Goal: Task Accomplishment & Management: Complete application form

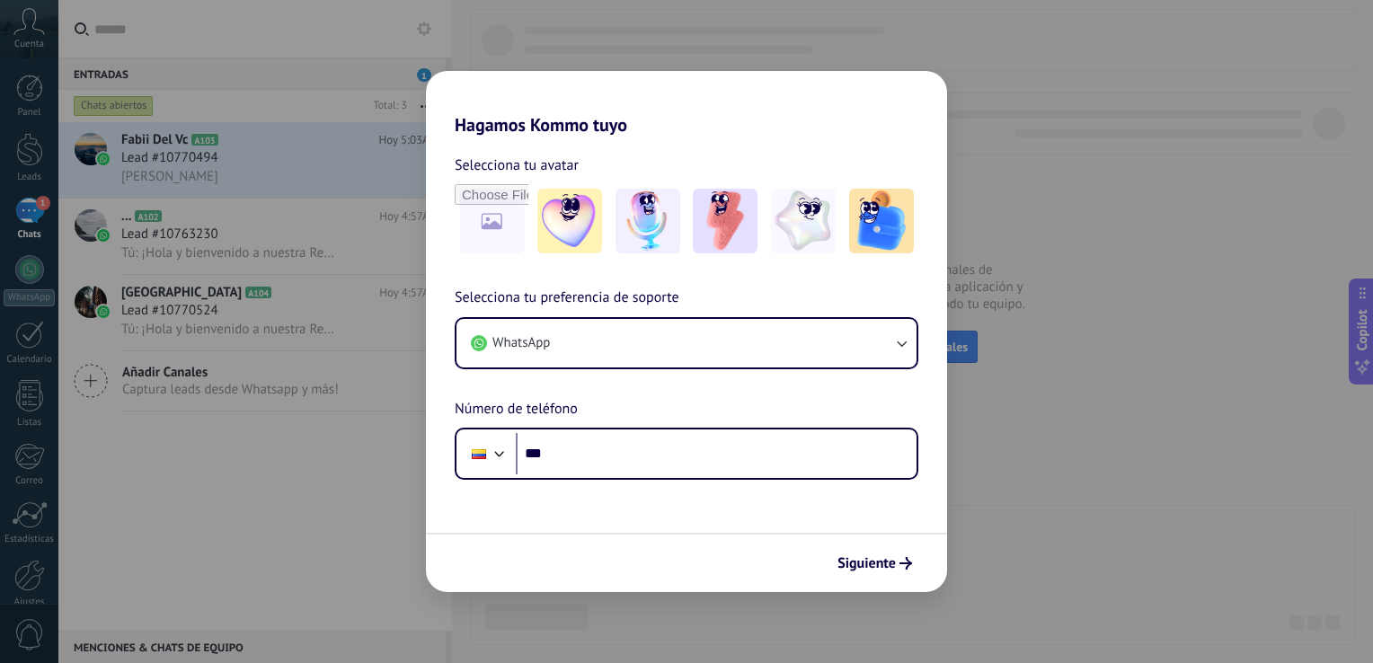
click at [1199, 445] on div "Hagamos Kommo tuyo Selecciona tu avatar Selecciona tu preferencia de soporte Wh…" at bounding box center [686, 331] width 1373 height 663
click at [201, 182] on div "Hagamos Kommo tuyo Selecciona tu avatar Selecciona tu preferencia de soporte Wh…" at bounding box center [686, 331] width 1373 height 663
click at [539, 225] on img at bounding box center [569, 221] width 65 height 65
click at [853, 557] on span "Siguiente" at bounding box center [866, 563] width 58 height 13
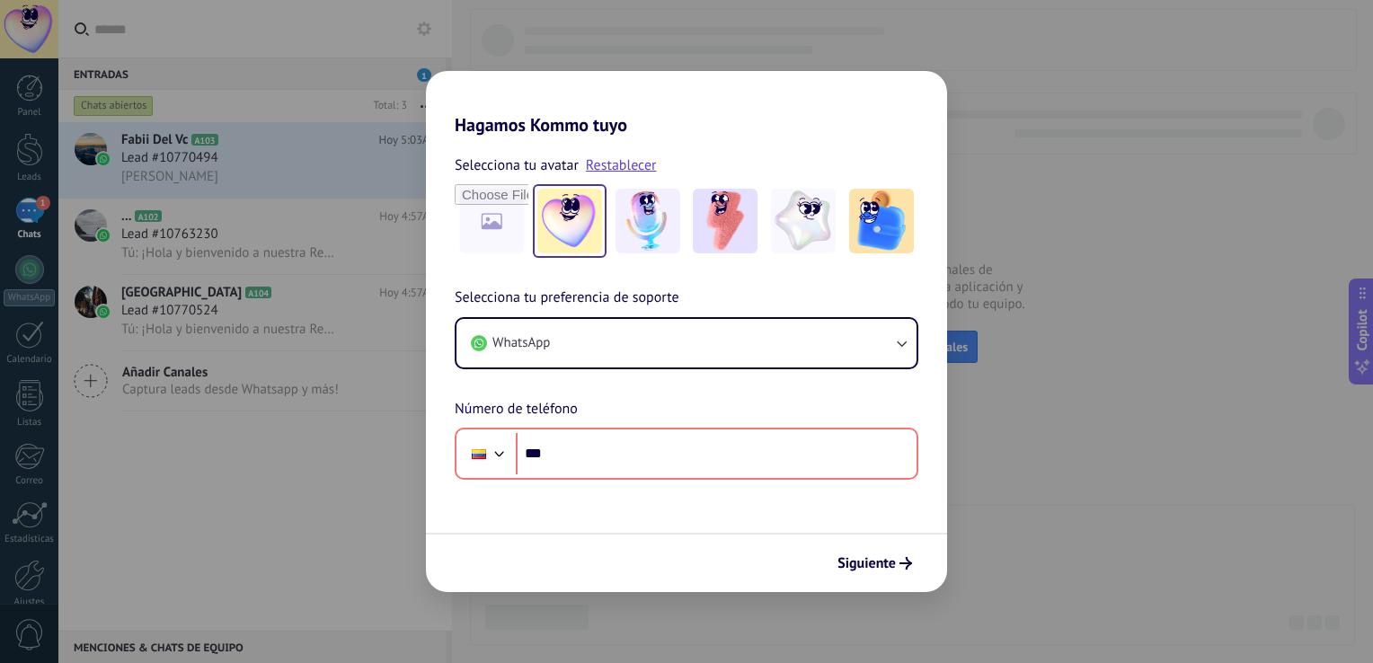
click at [1153, 588] on div "Hagamos Kommo tuyo Selecciona tu avatar Restablecer Selecciona tu preferencia d…" at bounding box center [686, 331] width 1373 height 663
click at [296, 234] on div "Hagamos Kommo tuyo Selecciona tu avatar Restablecer Selecciona tu preferencia d…" at bounding box center [686, 331] width 1373 height 663
click at [225, 163] on div "Hagamos Kommo tuyo Selecciona tu avatar Restablecer Selecciona tu preferencia d…" at bounding box center [686, 331] width 1373 height 663
click at [908, 154] on div "Selecciona tu avatar Restablecer" at bounding box center [687, 165] width 464 height 23
drag, startPoint x: 991, startPoint y: 170, endPoint x: 1218, endPoint y: 232, distance: 235.6
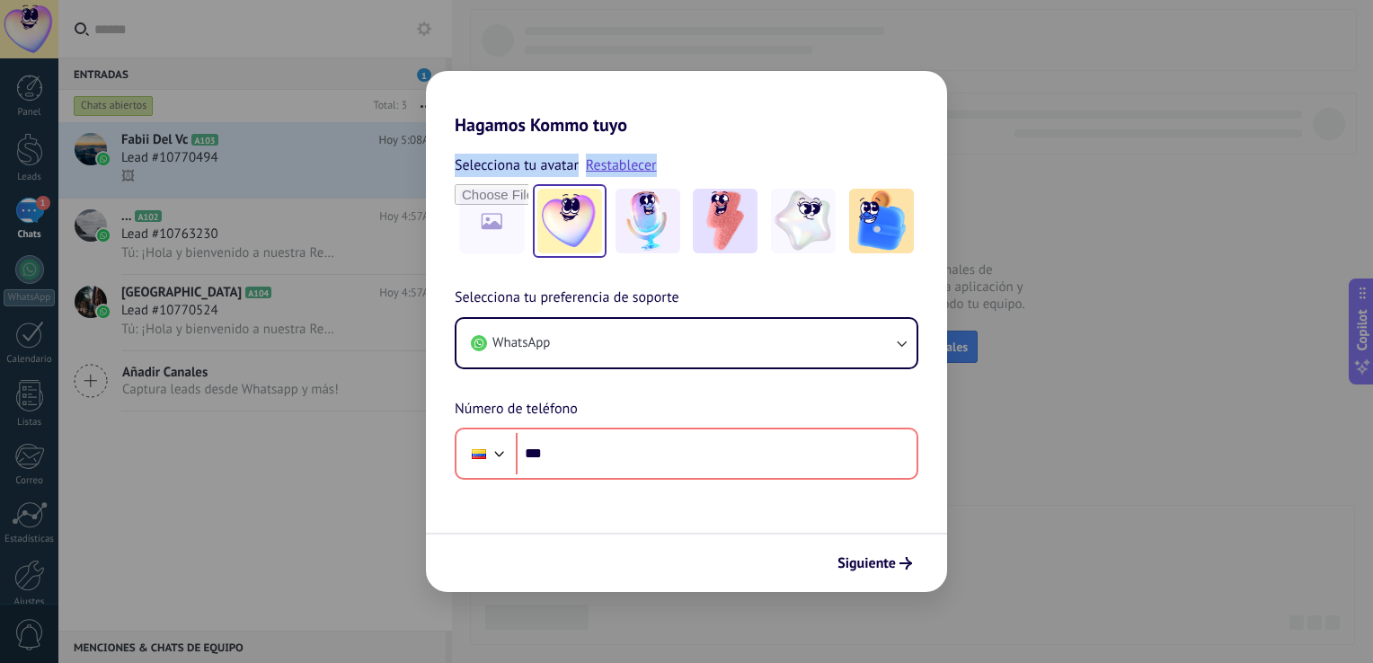
click at [1218, 232] on div "Hagamos Kommo tuyo Selecciona tu avatar Restablecer Selecciona tu preferencia d…" at bounding box center [686, 331] width 1373 height 663
click at [479, 112] on h2 "Hagamos Kommo tuyo" at bounding box center [686, 103] width 521 height 65
click at [303, 77] on div "Hagamos Kommo tuyo Selecciona tu avatar Restablecer Selecciona tu preferencia d…" at bounding box center [686, 331] width 1373 height 663
click at [18, 153] on div "Hagamos Kommo tuyo Selecciona tu avatar Restablecer Selecciona tu preferencia d…" at bounding box center [686, 331] width 1373 height 663
click at [4, 583] on div "Hagamos Kommo tuyo Selecciona tu avatar Restablecer Selecciona tu preferencia d…" at bounding box center [686, 331] width 1373 height 663
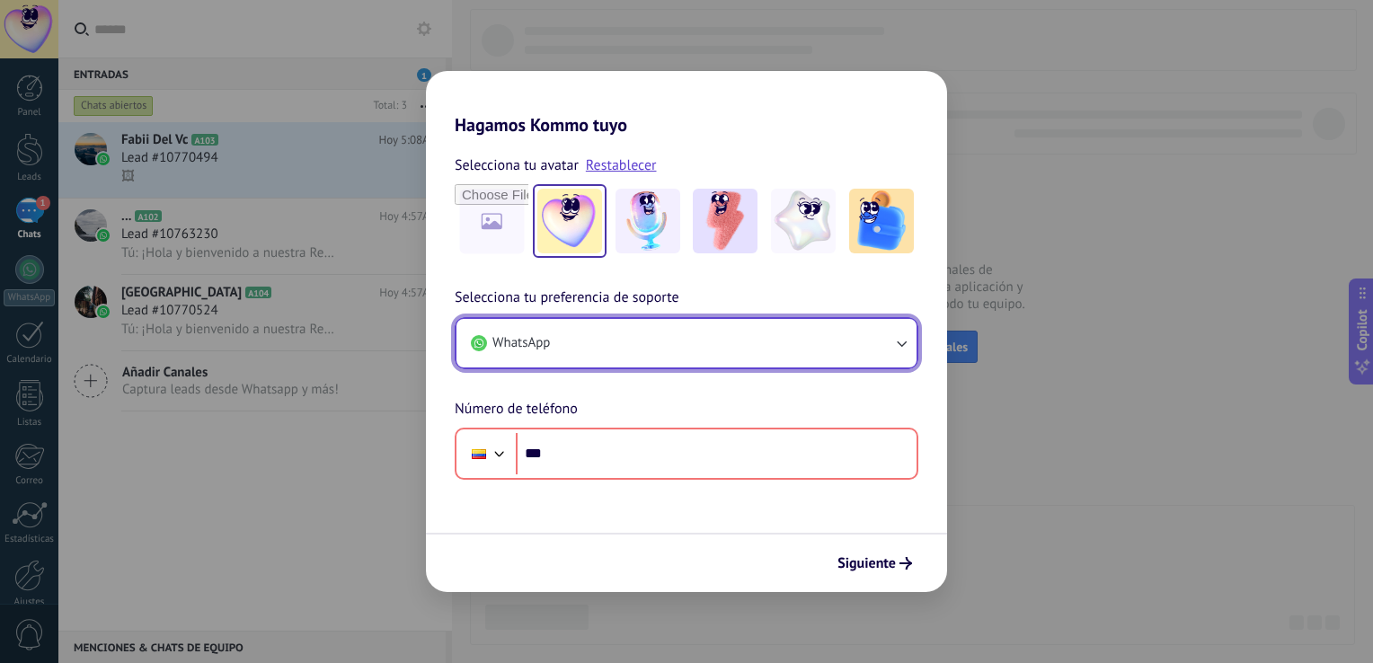
click at [650, 354] on button "WhatsApp" at bounding box center [686, 343] width 460 height 49
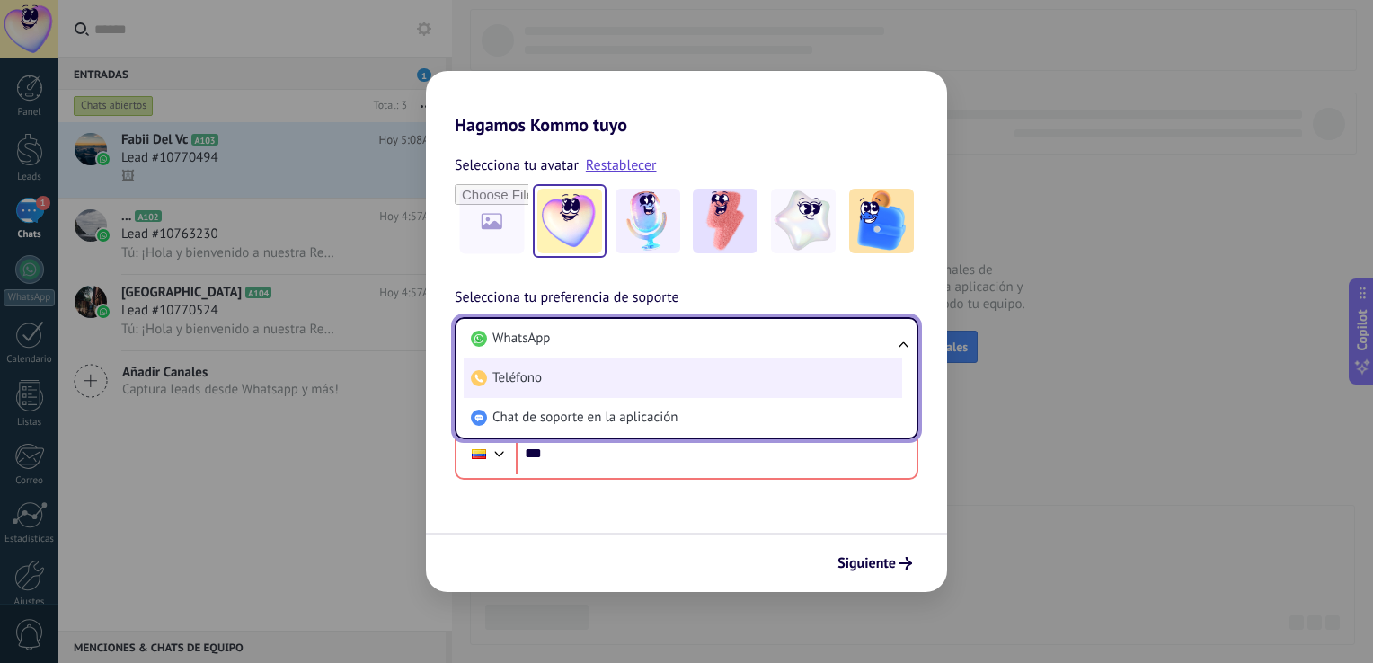
click at [532, 382] on span "Teléfono" at bounding box center [516, 378] width 49 height 18
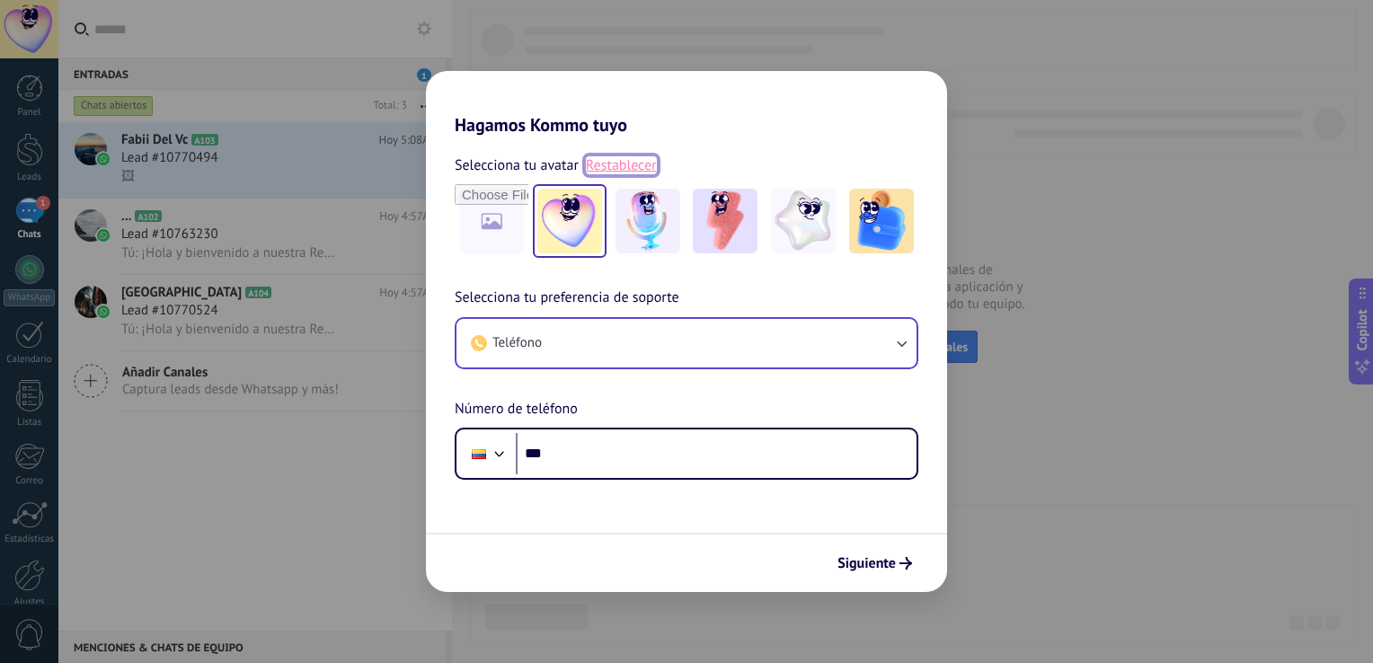
click at [636, 163] on link "Restablecer" at bounding box center [621, 165] width 71 height 18
click at [1176, 234] on div "Hagamos Kommo tuyo Selecciona tu avatar Selecciona tu preferencia de soporte Te…" at bounding box center [686, 331] width 1373 height 663
drag, startPoint x: 1217, startPoint y: 494, endPoint x: 1042, endPoint y: 512, distance: 176.1
click at [1217, 495] on div "Hagamos Kommo tuyo Selecciona tu avatar Selecciona tu preferencia de soporte Te…" at bounding box center [686, 331] width 1373 height 663
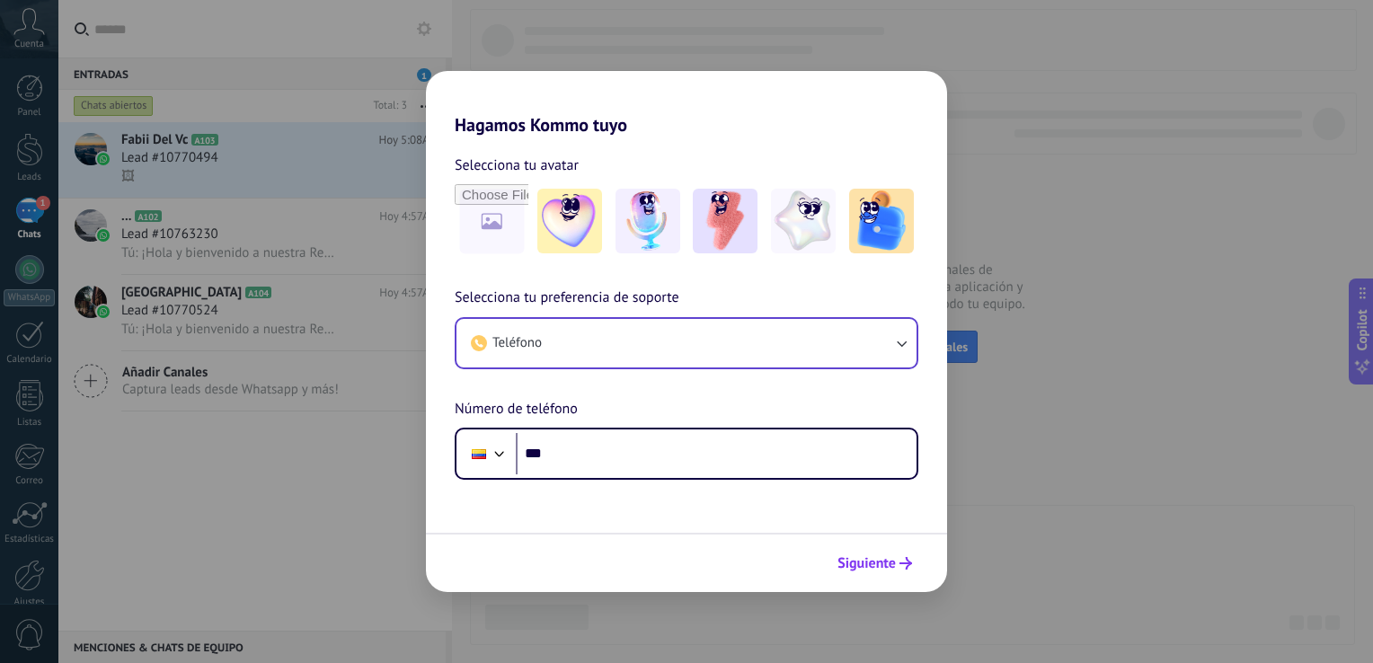
click at [886, 562] on span "Siguiente" at bounding box center [866, 563] width 58 height 13
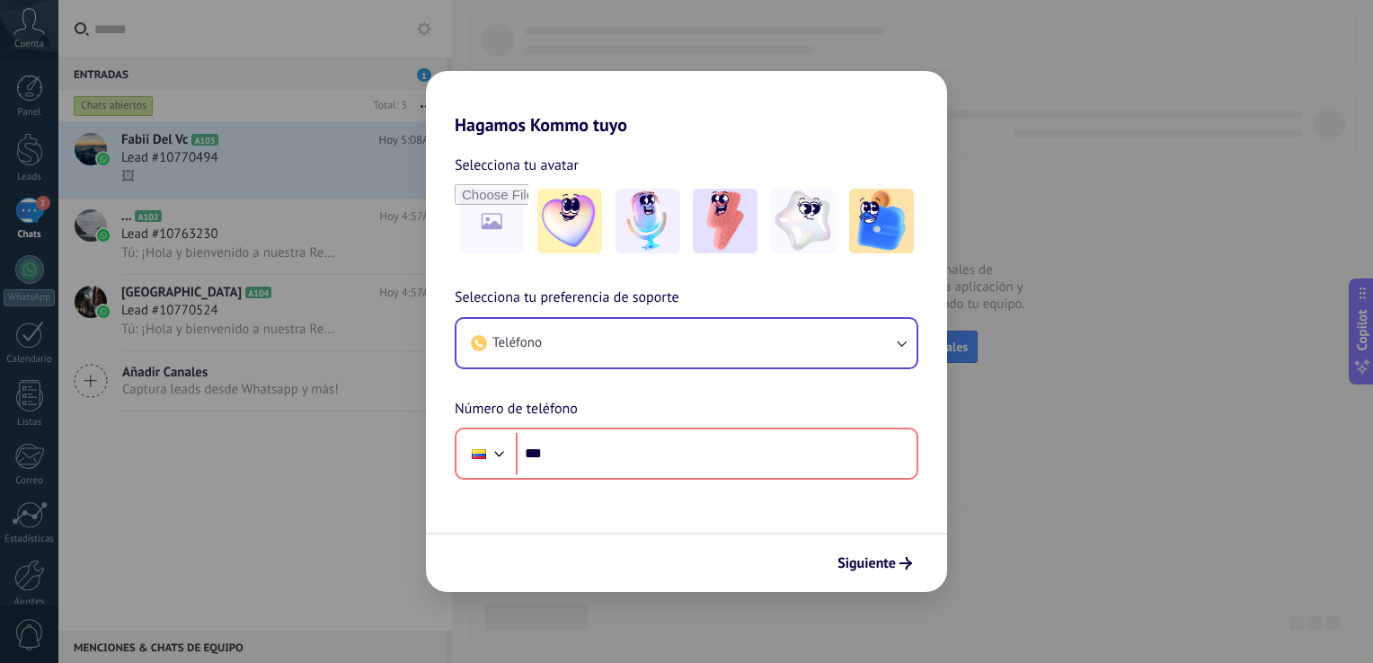
drag, startPoint x: 129, startPoint y: 544, endPoint x: 290, endPoint y: 591, distance: 167.5
click at [132, 546] on div "Hagamos Kommo tuyo Selecciona tu avatar Selecciona tu preferencia de soporte Te…" at bounding box center [686, 331] width 1373 height 663
click at [22, 217] on div "Hagamos Kommo tuyo Selecciona tu avatar Selecciona tu preferencia de soporte Te…" at bounding box center [686, 331] width 1373 height 663
click at [49, 45] on div "Hagamos Kommo tuyo Selecciona tu avatar Selecciona tu preferencia de soporte Te…" at bounding box center [686, 331] width 1373 height 663
drag, startPoint x: 489, startPoint y: 81, endPoint x: 711, endPoint y: 113, distance: 224.2
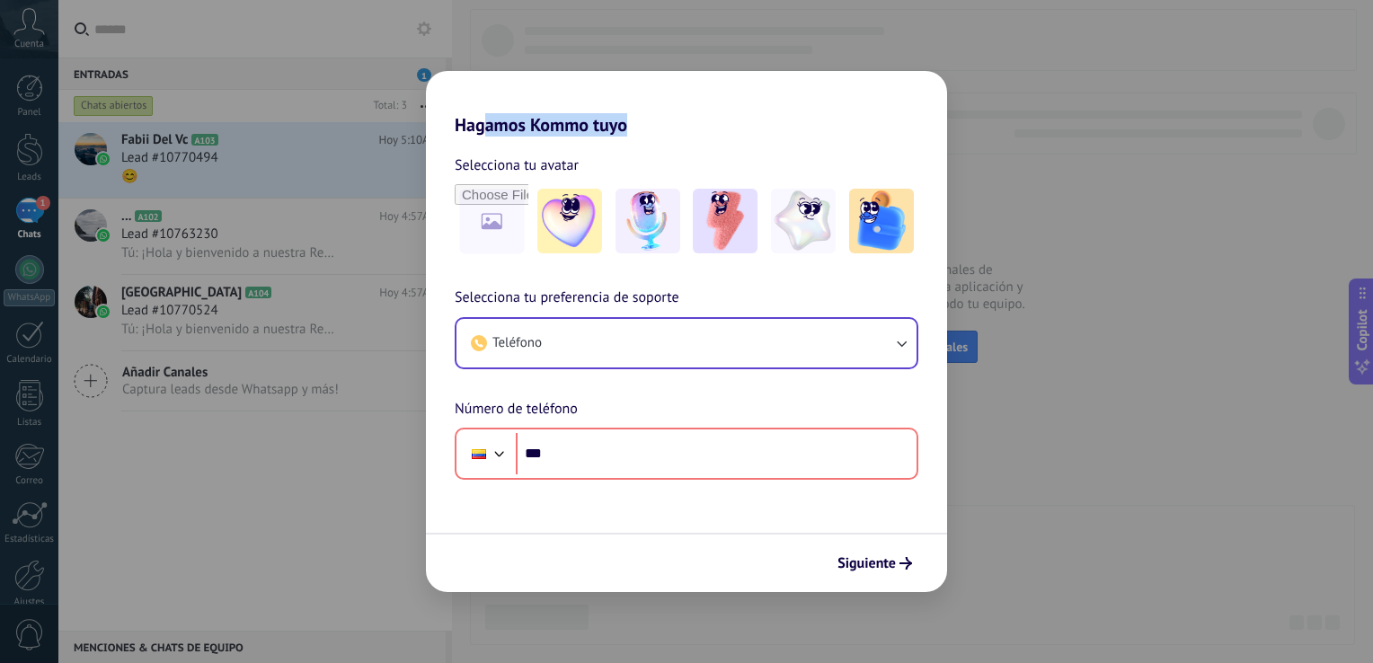
click at [711, 113] on h2 "Hagamos Kommo tuyo" at bounding box center [686, 103] width 521 height 65
click at [571, 124] on h2 "Hagamos Kommo tuyo" at bounding box center [686, 103] width 521 height 65
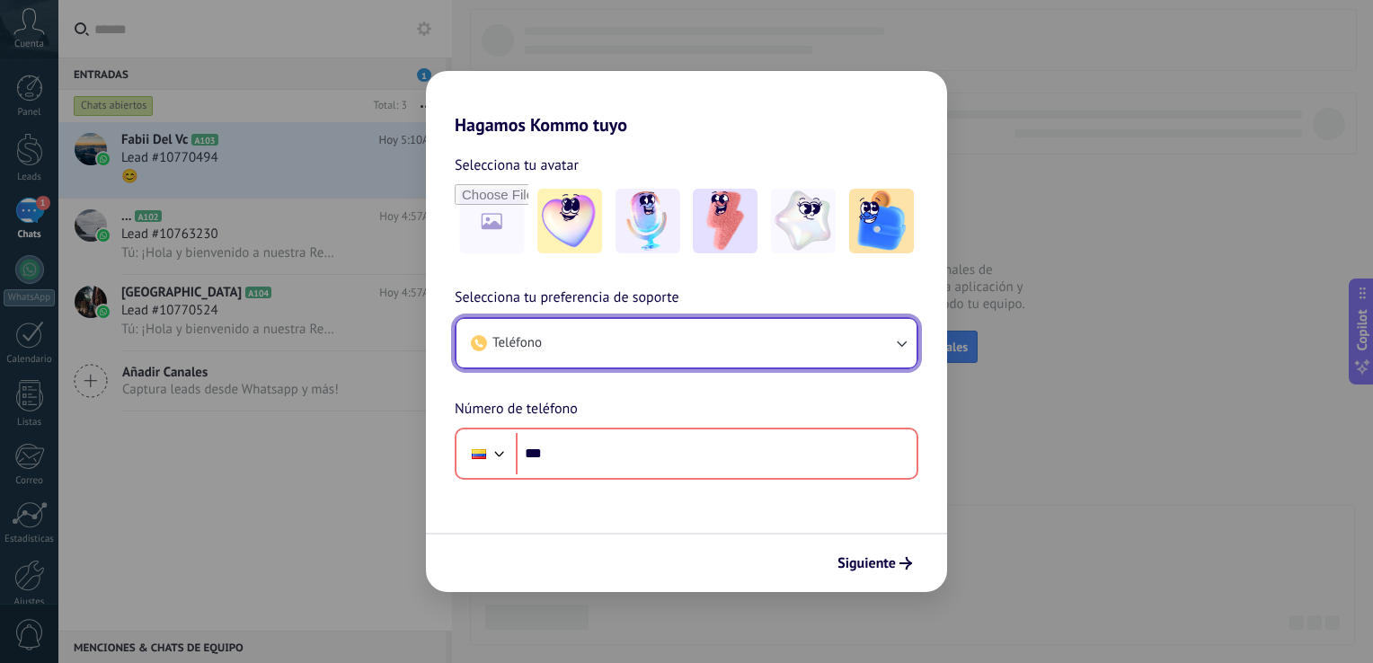
click at [583, 337] on button "Teléfono" at bounding box center [686, 343] width 460 height 49
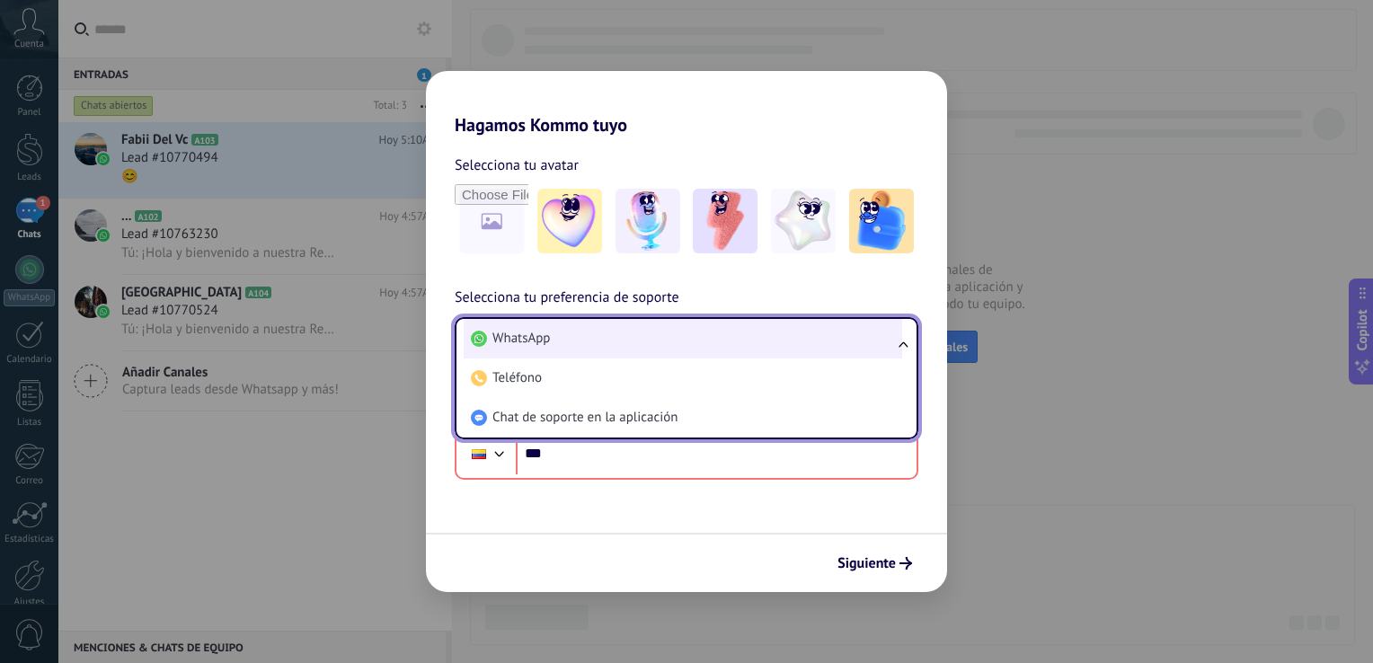
click at [532, 340] on span "WhatsApp" at bounding box center [520, 339] width 57 height 18
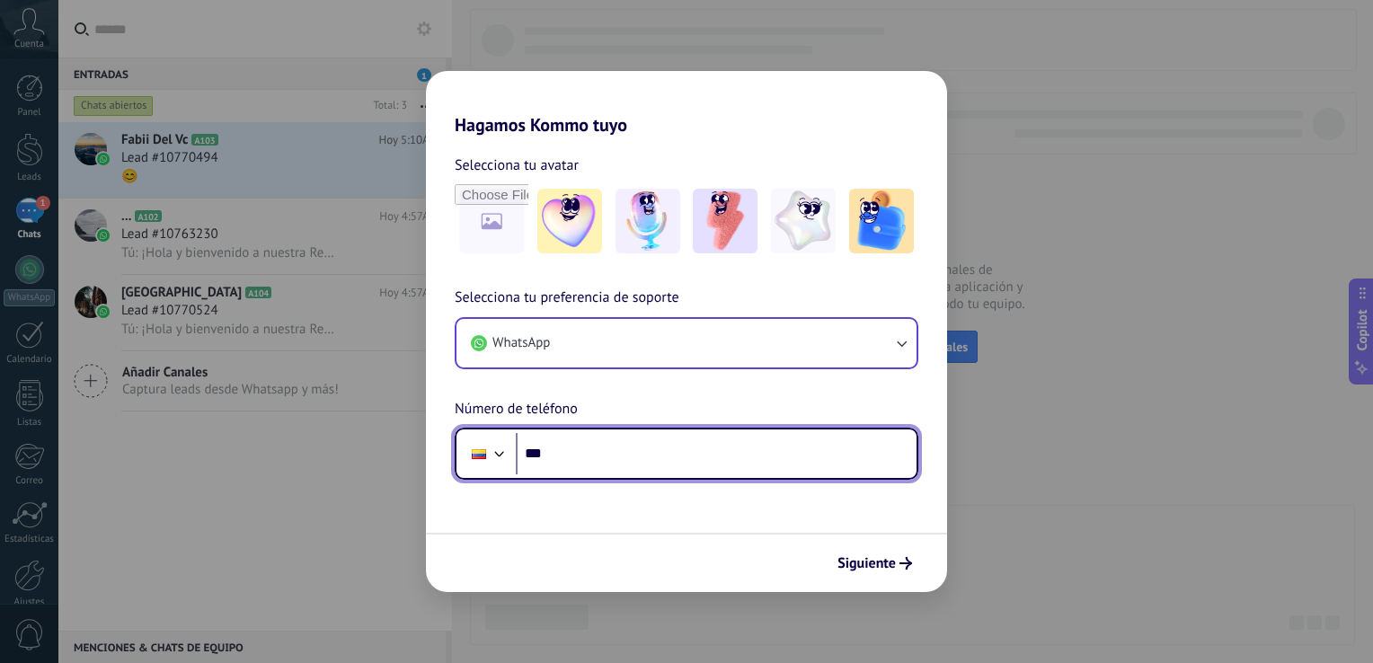
click at [489, 447] on div at bounding box center [500, 452] width 22 height 22
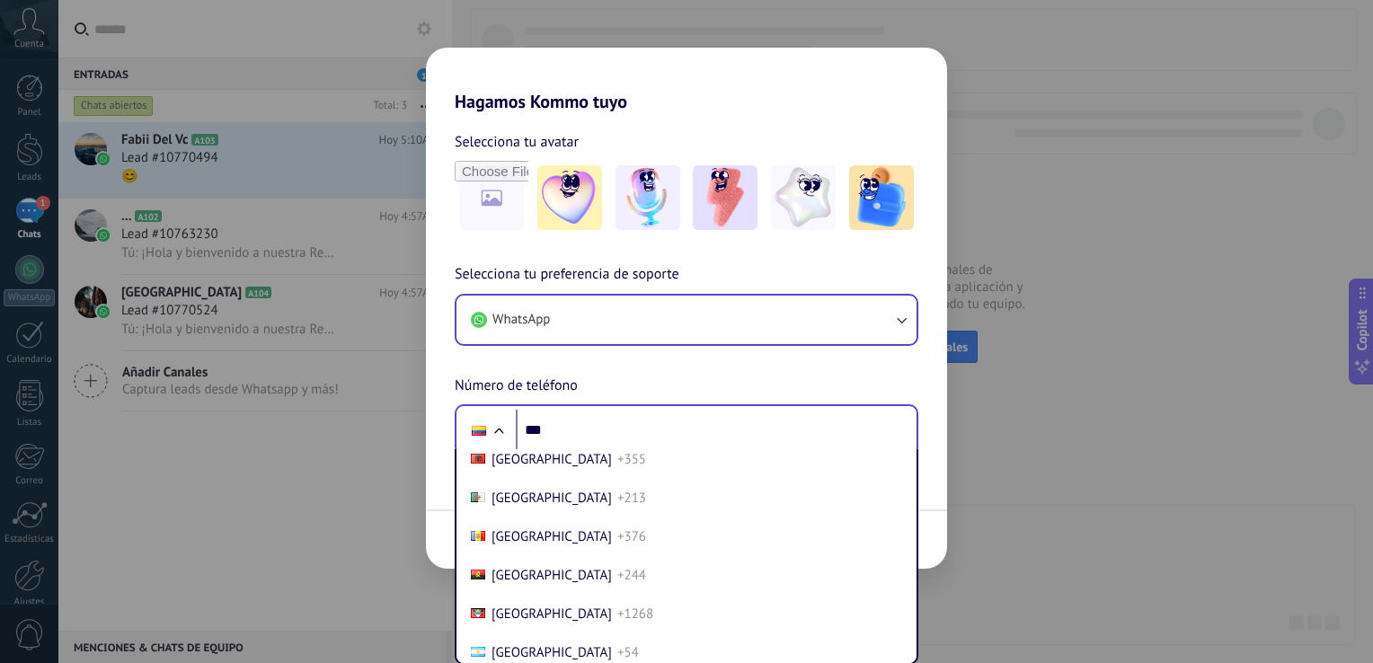
scroll to position [90, 0]
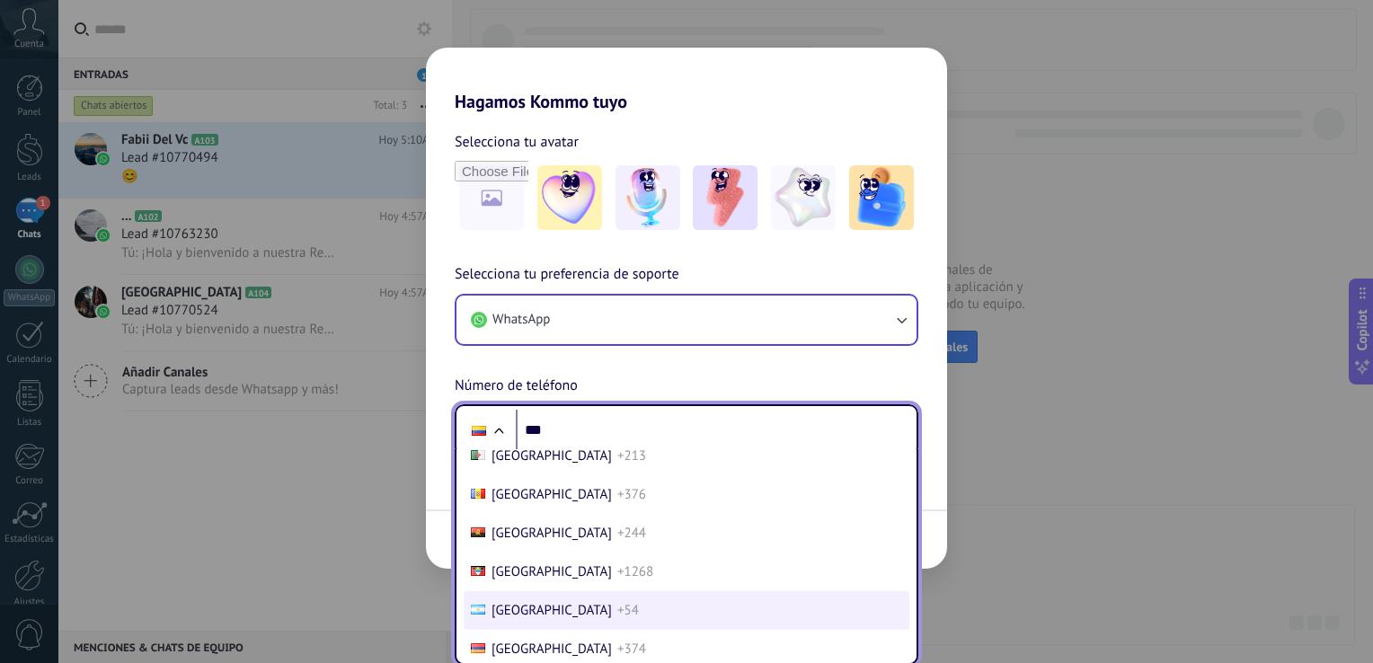
click at [496, 613] on span "Argentina" at bounding box center [551, 610] width 120 height 17
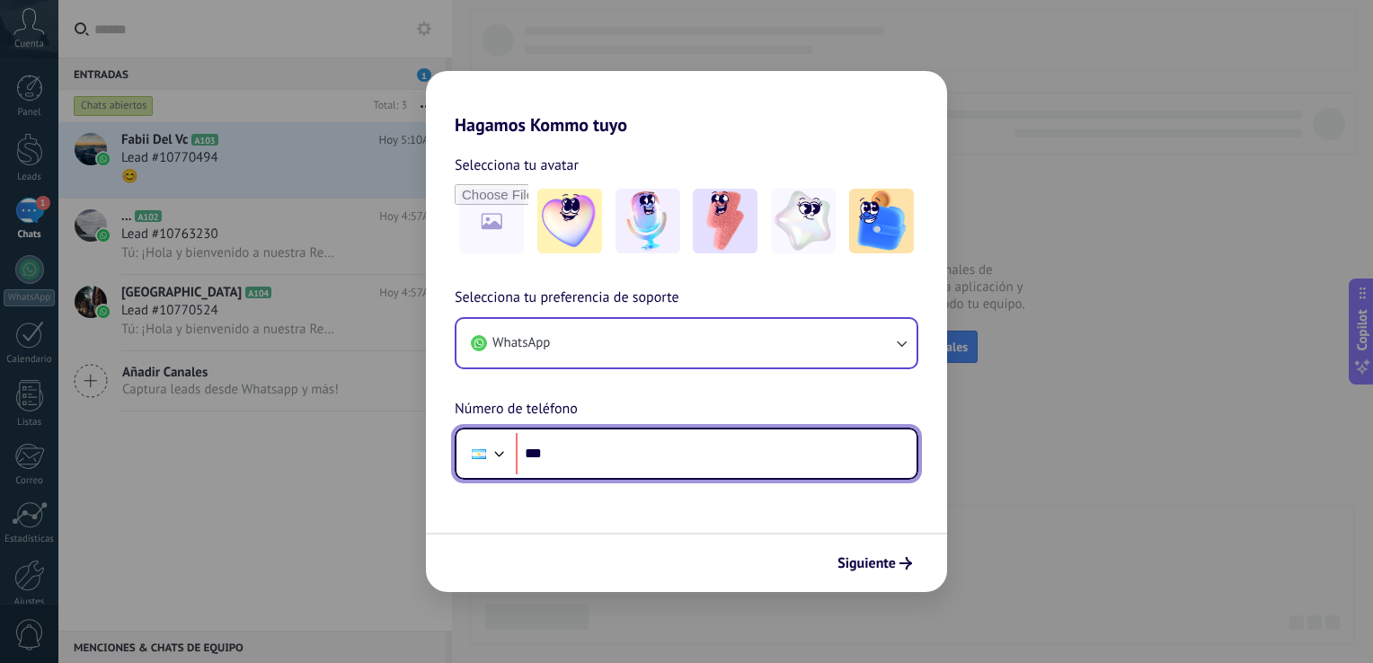
scroll to position [0, 0]
click at [604, 458] on input "***" at bounding box center [716, 453] width 401 height 41
type input "**********"
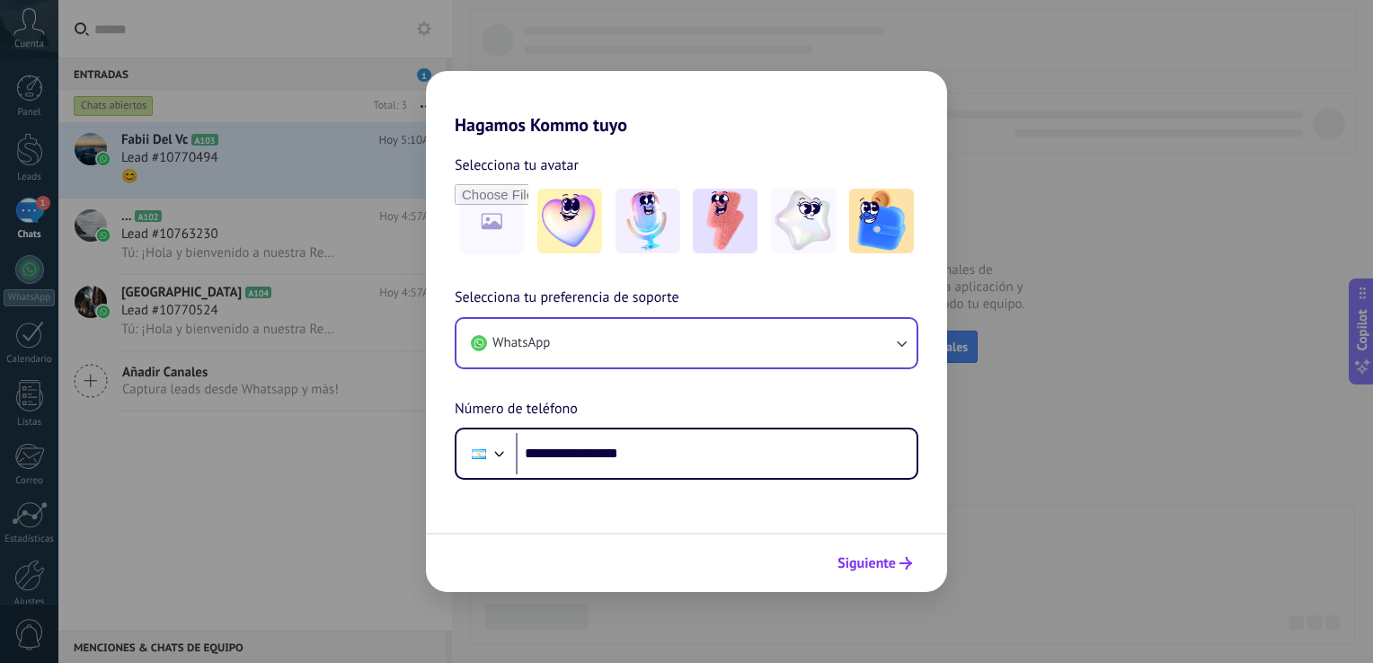
click at [863, 574] on button "Siguiente" at bounding box center [874, 563] width 91 height 31
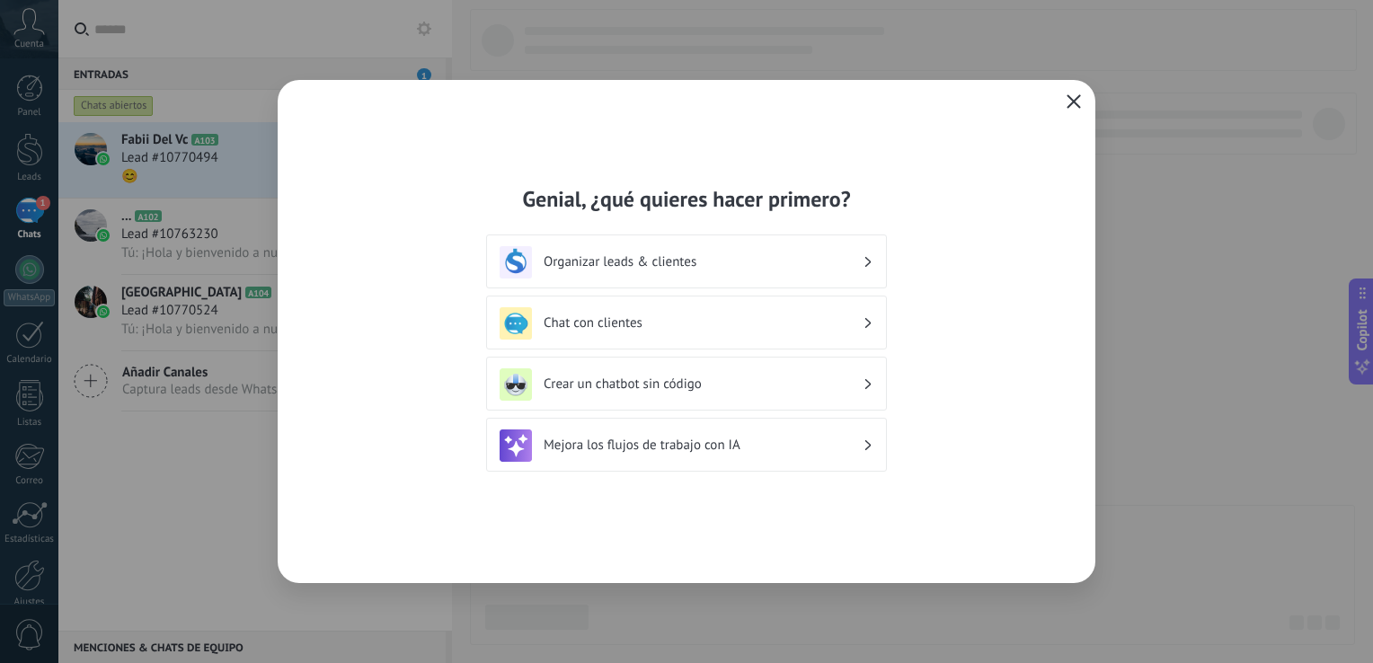
click at [1078, 106] on use "button" at bounding box center [1073, 100] width 13 height 13
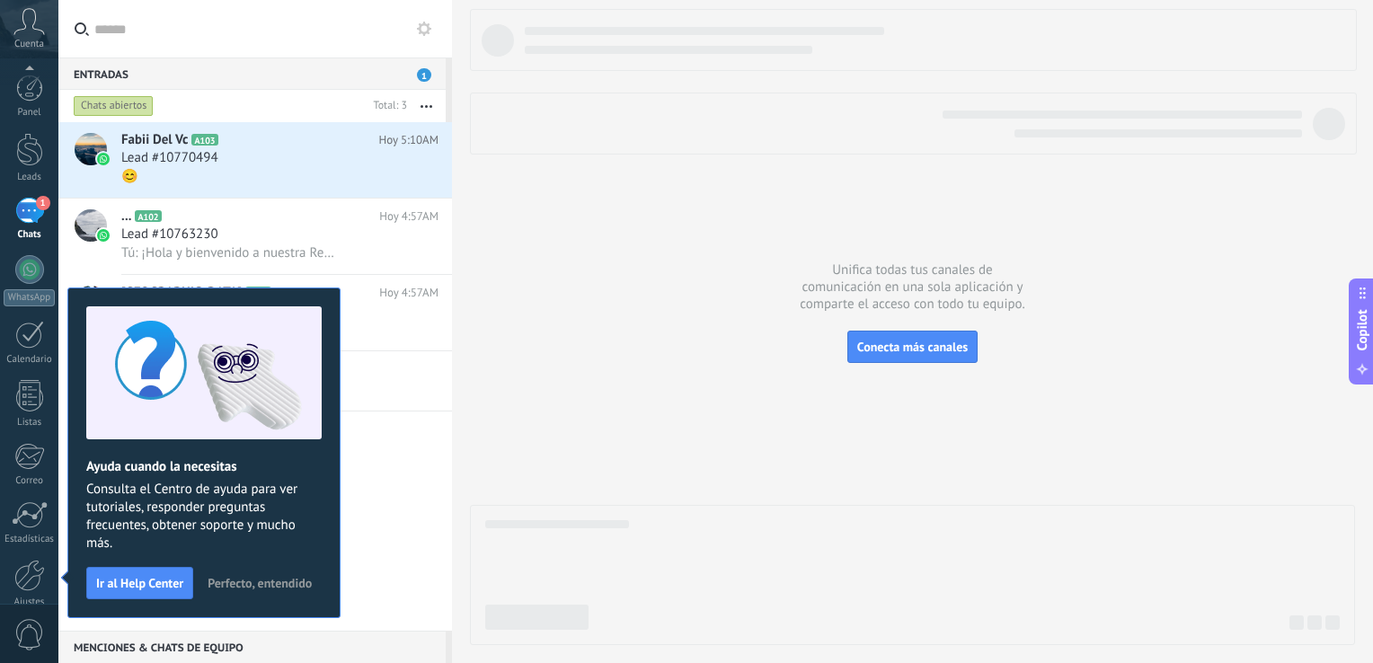
scroll to position [83, 0]
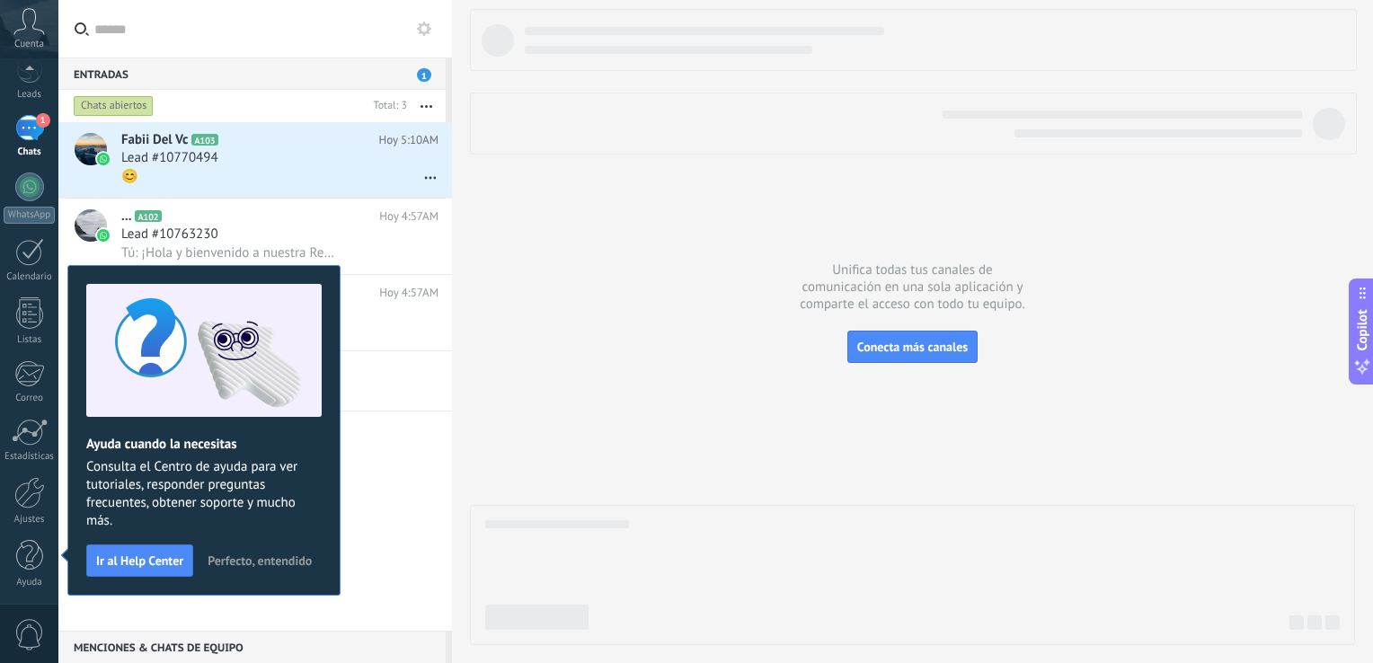
click at [606, 203] on div at bounding box center [912, 327] width 885 height 636
click at [239, 155] on div "Lead #10770494" at bounding box center [279, 158] width 317 height 18
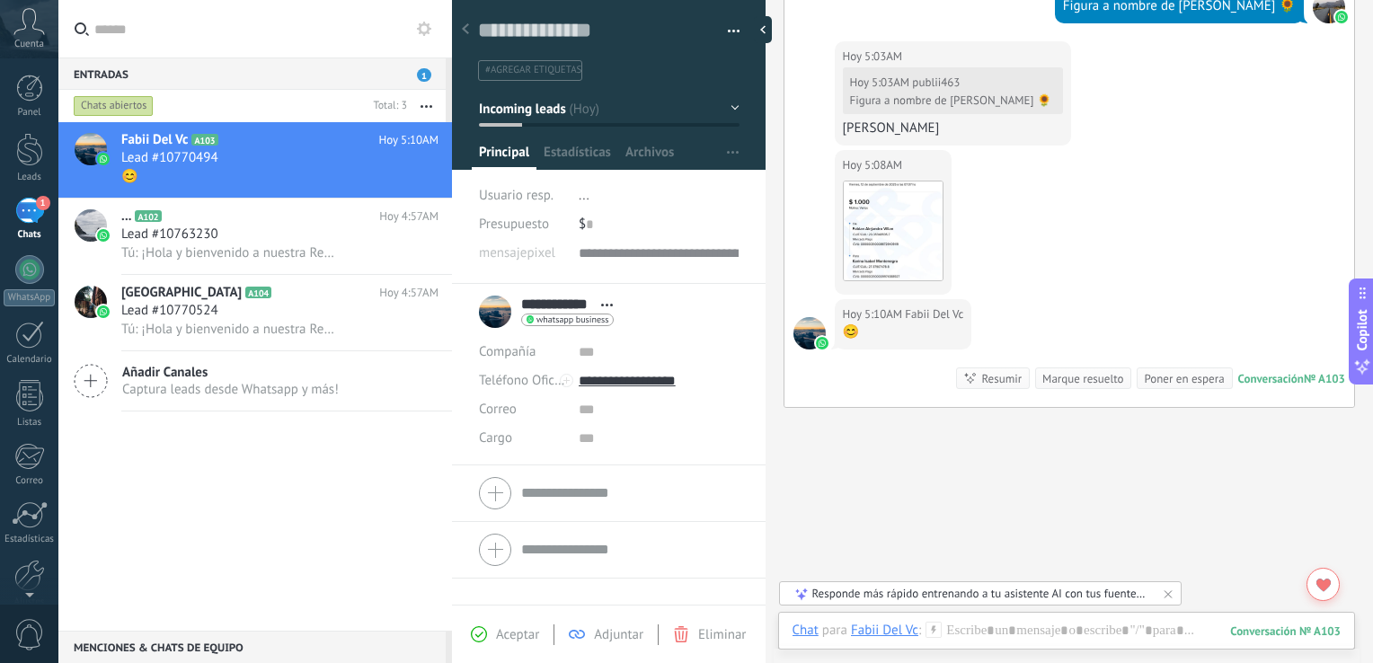
scroll to position [1012, 0]
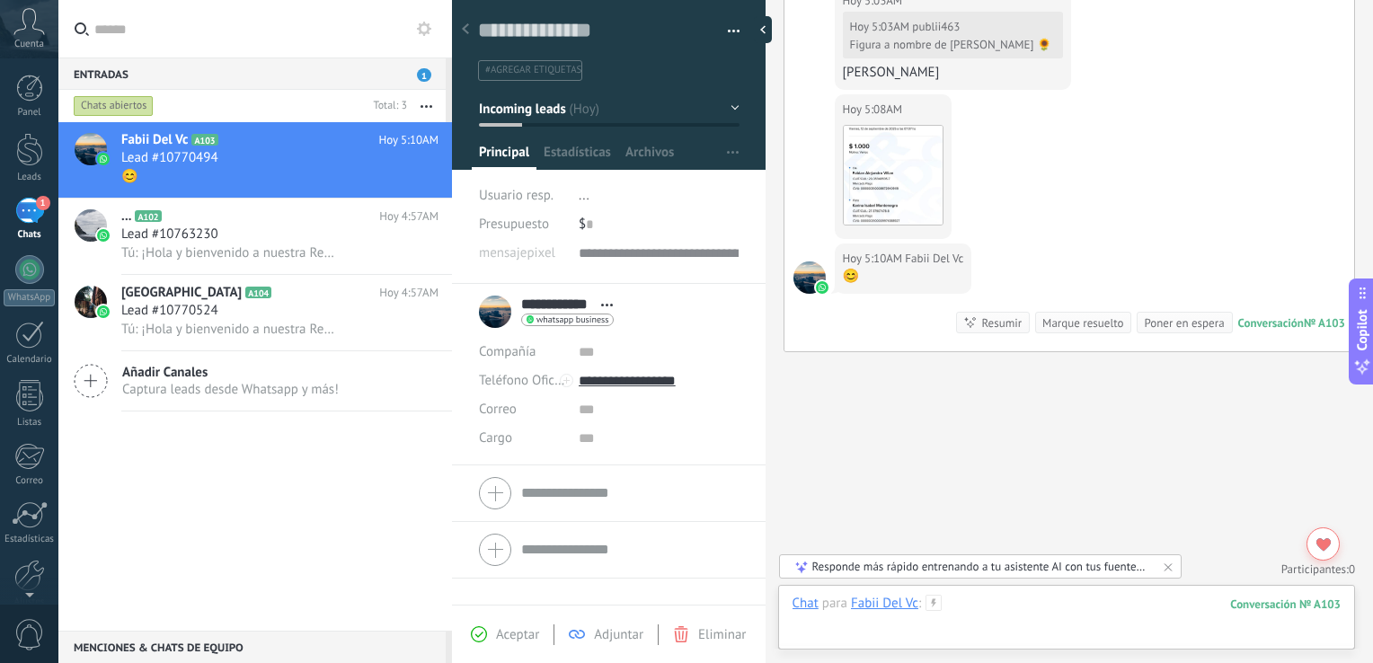
click at [1082, 607] on div at bounding box center [1066, 622] width 549 height 54
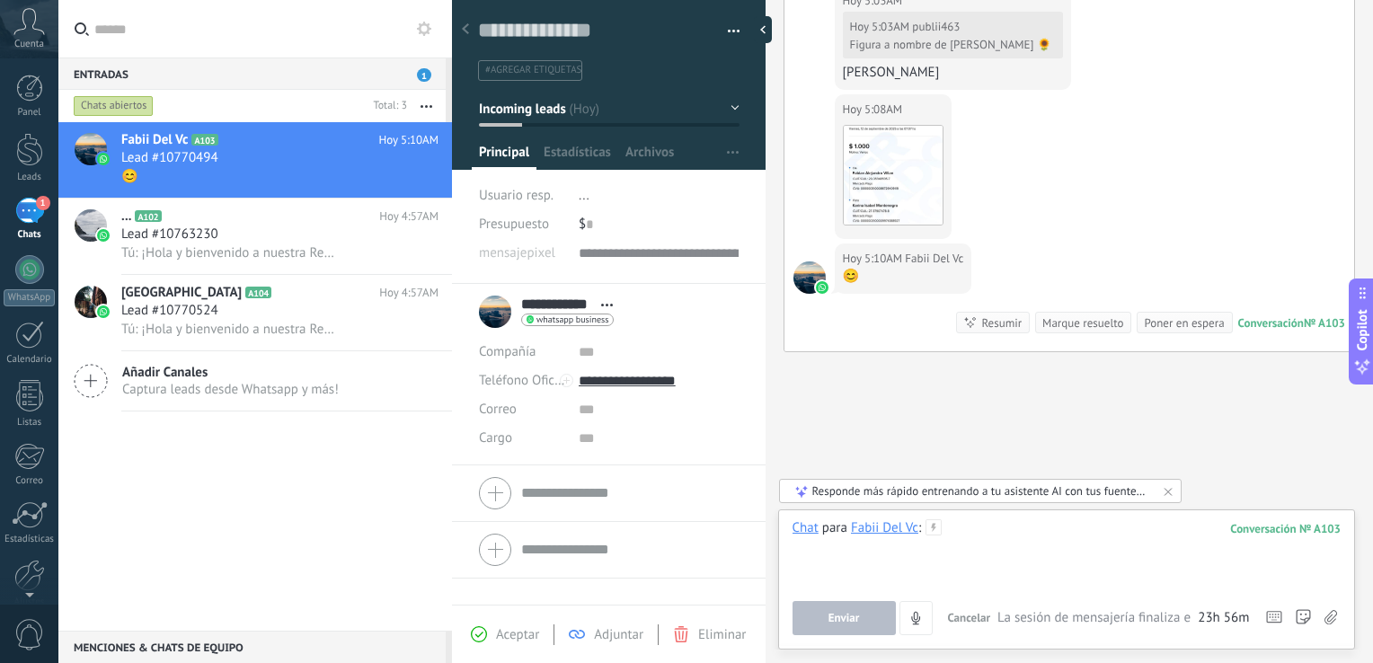
paste div
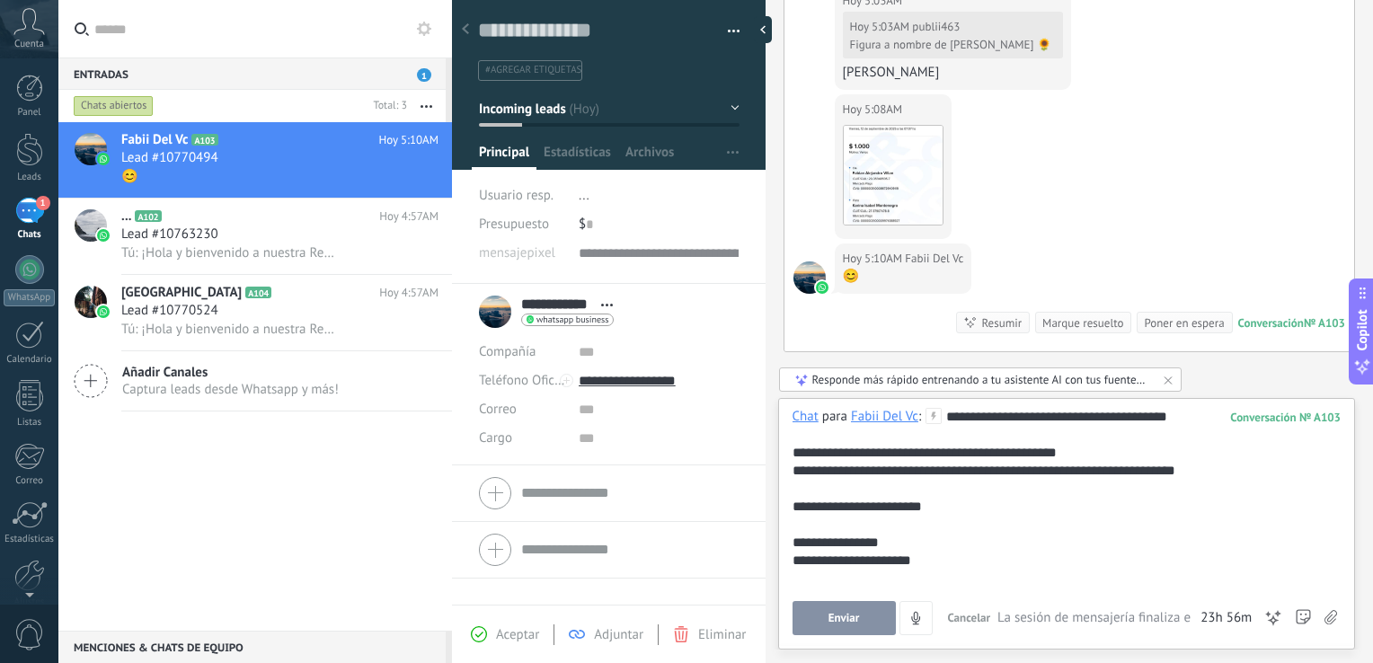
click at [823, 614] on button "Enviar" at bounding box center [843, 618] width 103 height 34
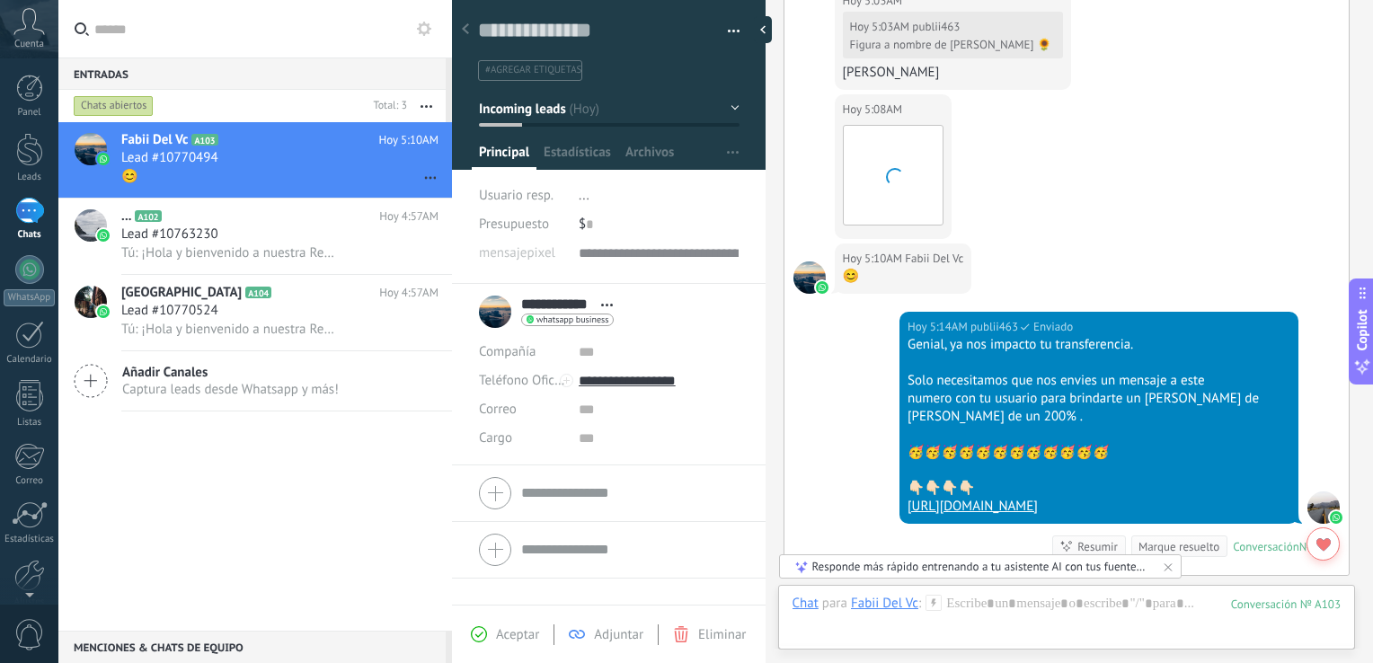
scroll to position [1235, 0]
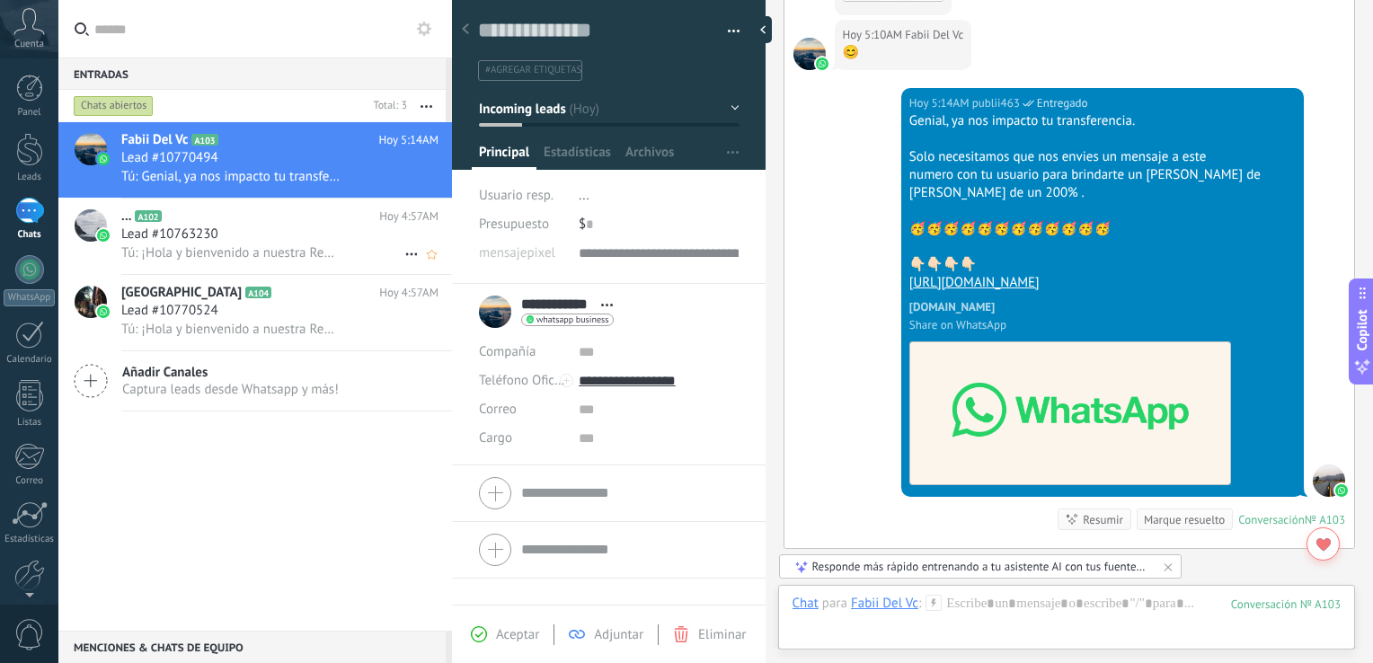
click at [176, 254] on span "Tú: ¡Hola y bienvenido a nuestra Red 463 !🎉 💰 Mínimo de recarga: $1.000. 💰 Míni…" at bounding box center [230, 252] width 218 height 17
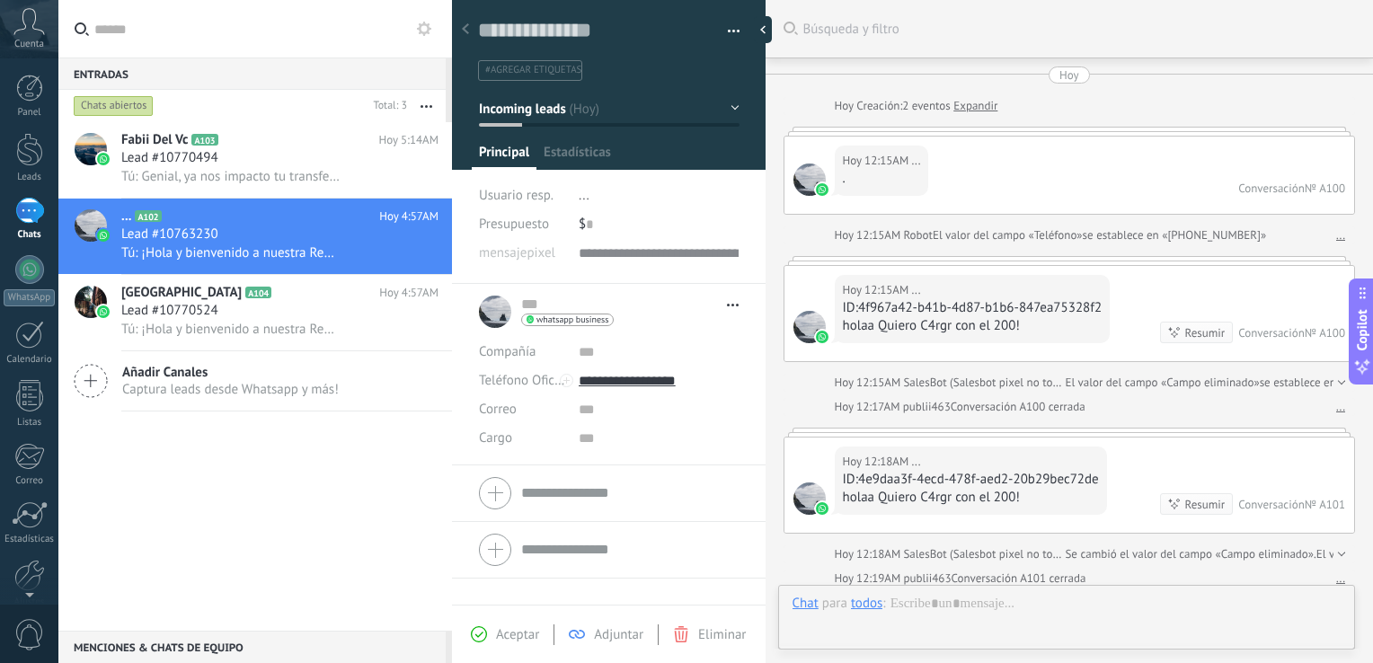
type textarea "**********"
